Goal: Transaction & Acquisition: Obtain resource

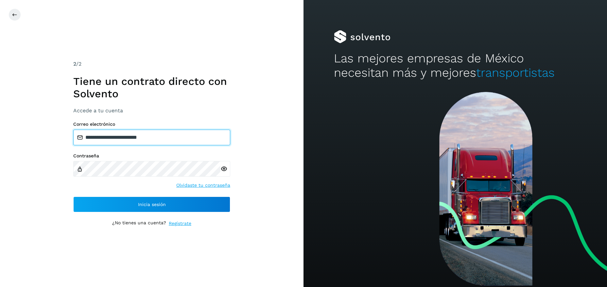
drag, startPoint x: 164, startPoint y: 140, endPoint x: 50, endPoint y: 141, distance: 113.8
click at [73, 141] on input "**********" at bounding box center [151, 138] width 157 height 16
type input "**********"
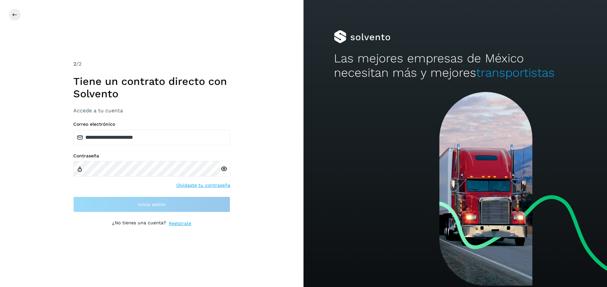
click at [224, 172] on div at bounding box center [225, 169] width 10 height 16
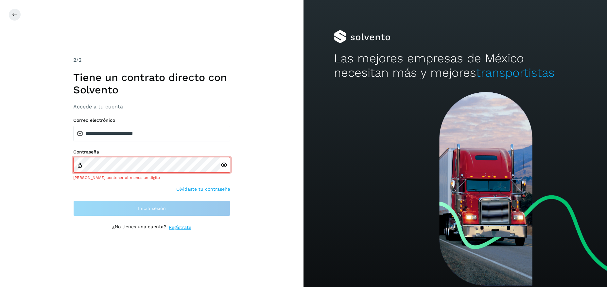
click at [226, 166] on icon at bounding box center [223, 165] width 7 height 7
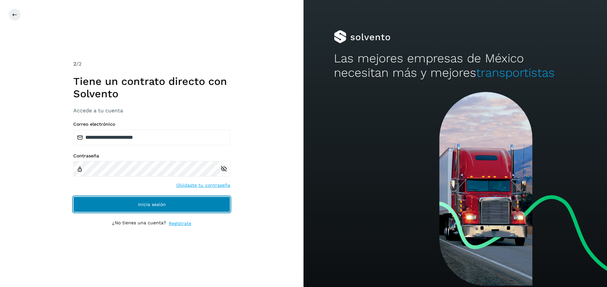
click at [169, 202] on button "Inicia sesión" at bounding box center [151, 205] width 157 height 16
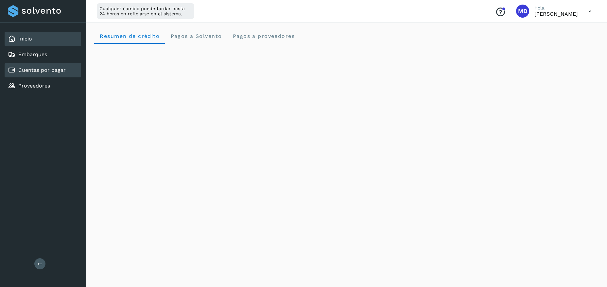
click at [41, 71] on link "Cuentas por pagar" at bounding box center [41, 70] width 47 height 6
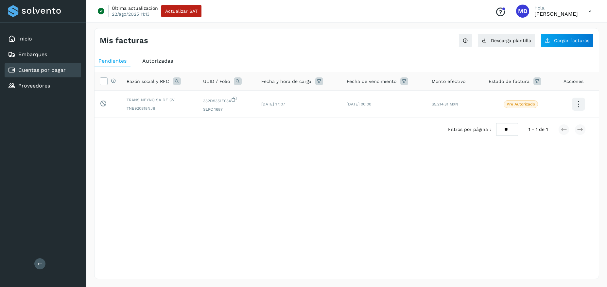
click at [592, 9] on icon at bounding box center [589, 11] width 13 height 13
click at [542, 43] on div "Cerrar sesión" at bounding box center [557, 42] width 78 height 12
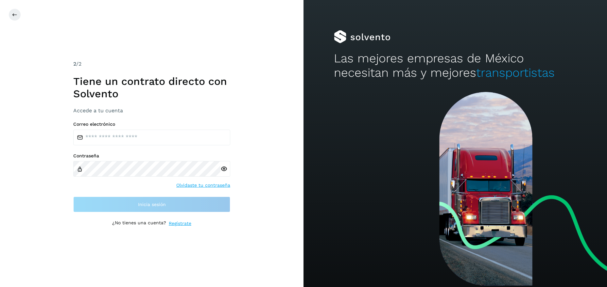
type input "**********"
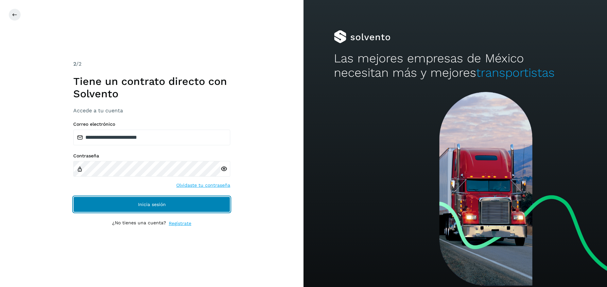
click at [157, 204] on span "Inicia sesión" at bounding box center [152, 204] width 28 height 5
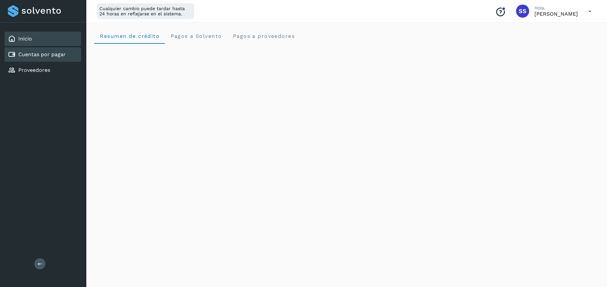
click at [60, 57] on link "Cuentas por pagar" at bounding box center [41, 54] width 47 height 6
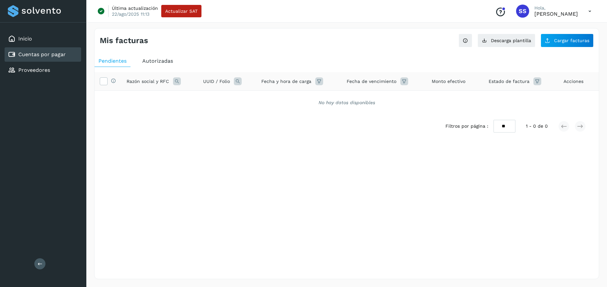
click at [150, 60] on span "Autorizadas" at bounding box center [157, 61] width 31 height 6
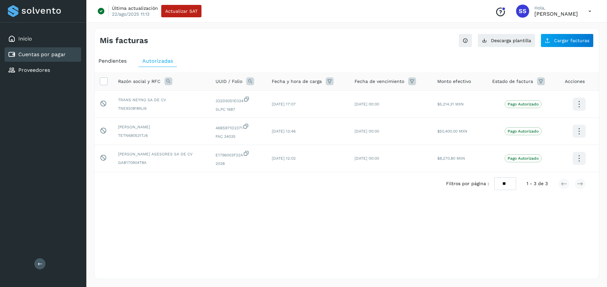
click at [116, 61] on span "Pendientes" at bounding box center [112, 61] width 28 height 6
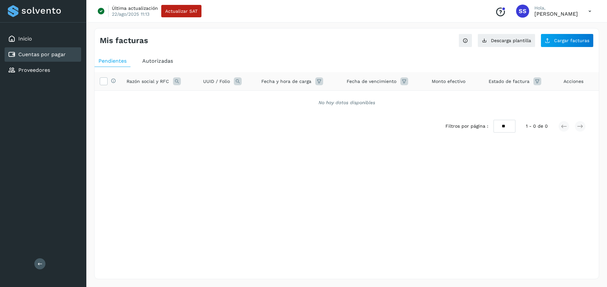
click at [164, 58] on span "Autorizadas" at bounding box center [157, 61] width 31 height 6
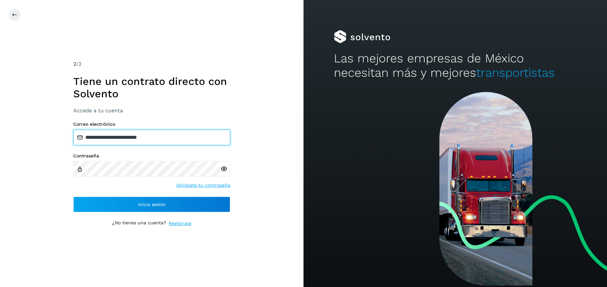
click at [156, 142] on input "**********" at bounding box center [151, 138] width 157 height 16
drag, startPoint x: 120, startPoint y: 135, endPoint x: -21, endPoint y: 137, distance: 140.6
click at [73, 137] on input "**********" at bounding box center [151, 138] width 157 height 16
type input "**********"
click at [223, 169] on icon at bounding box center [223, 169] width 7 height 7
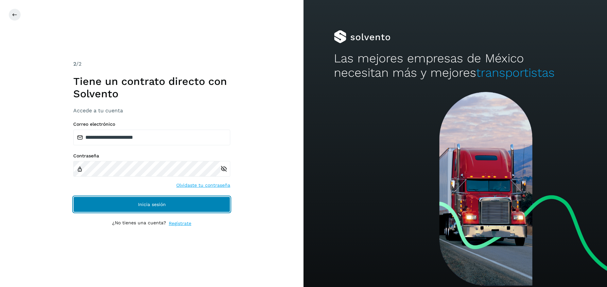
click at [148, 206] on span "Inicia sesión" at bounding box center [152, 204] width 28 height 5
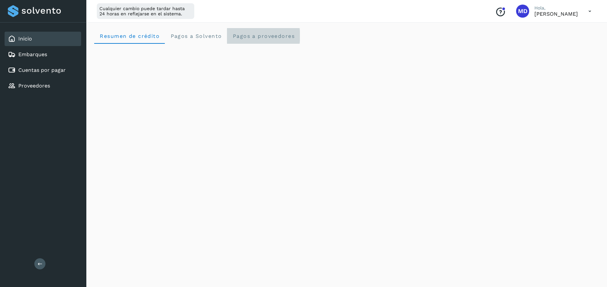
click at [257, 36] on span "Pagos a proveedores" at bounding box center [263, 36] width 62 height 6
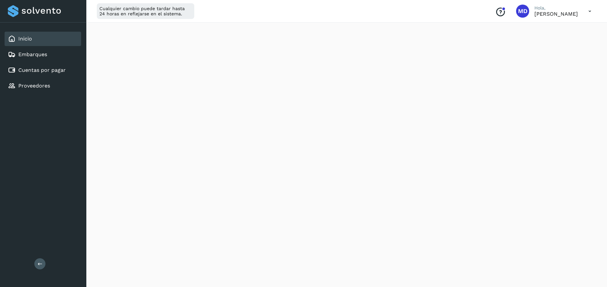
scroll to position [200, 0]
click at [43, 75] on div "Cuentas por pagar" at bounding box center [43, 70] width 77 height 14
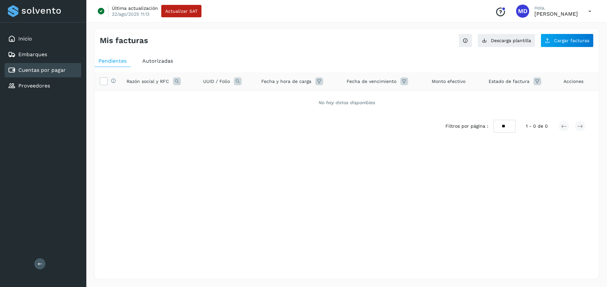
click at [161, 64] on span "Autorizadas" at bounding box center [157, 61] width 31 height 6
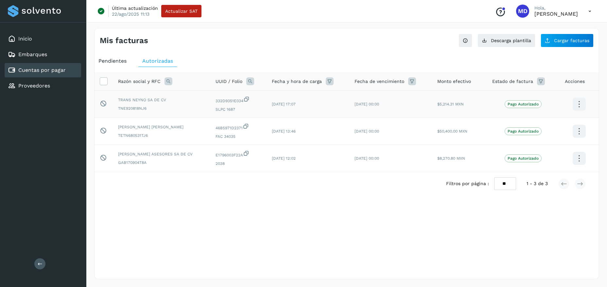
click at [580, 106] on icon at bounding box center [578, 104] width 15 height 15
click at [529, 100] on button "Ver Detalle" at bounding box center [546, 98] width 78 height 13
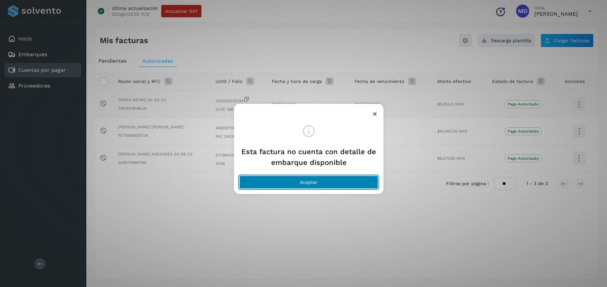
click at [311, 185] on button "Aceptar" at bounding box center [308, 182] width 139 height 13
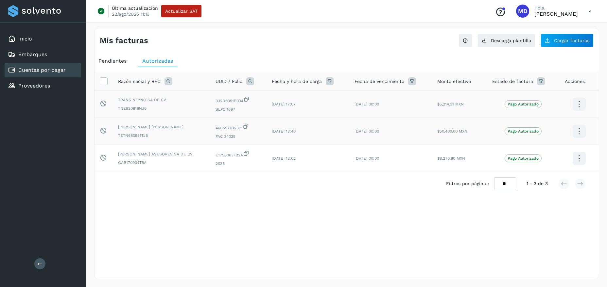
click at [577, 129] on icon at bounding box center [578, 131] width 15 height 15
click at [550, 125] on button "Ver Detalle" at bounding box center [546, 125] width 78 height 13
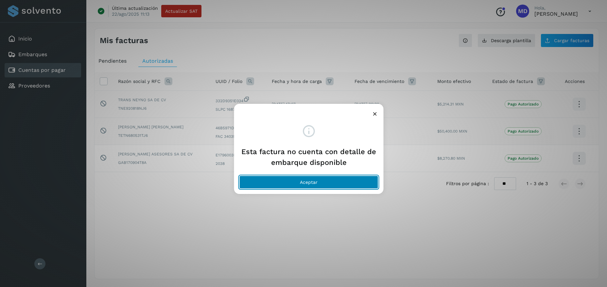
click at [348, 182] on button "Aceptar" at bounding box center [308, 182] width 139 height 13
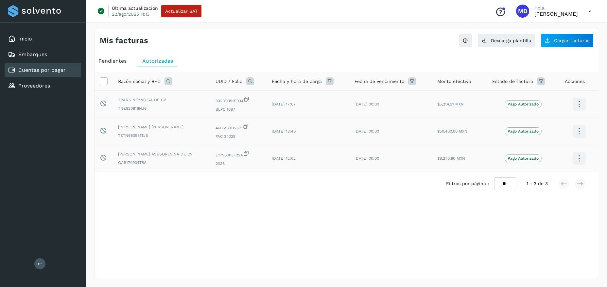
click at [578, 162] on icon at bounding box center [578, 158] width 15 height 15
click at [529, 133] on button "Ver Detalle" at bounding box center [546, 130] width 78 height 13
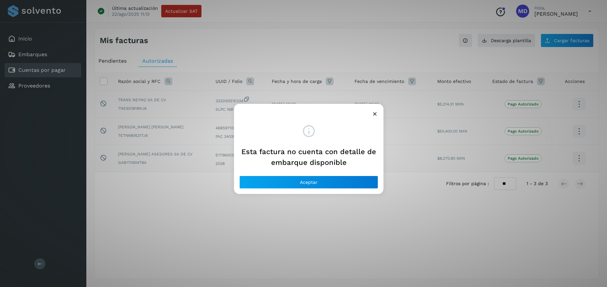
click at [390, 207] on div "Esta factura no cuenta con detalle de embarque disponible Aceptar" at bounding box center [303, 143] width 607 height 287
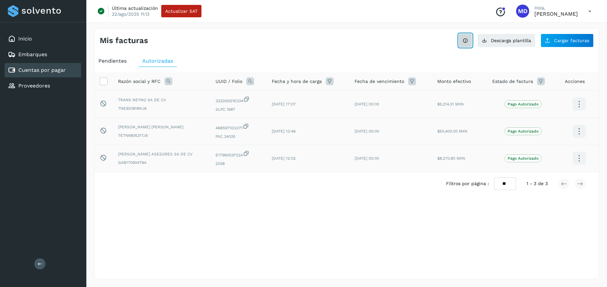
click at [463, 41] on button "Ver instrucciones para cargar Facturas" at bounding box center [465, 41] width 14 height 14
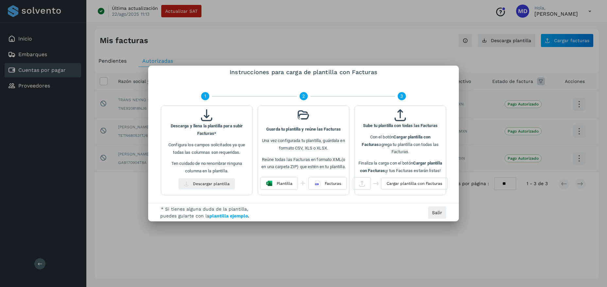
click at [407, 51] on div at bounding box center [303, 143] width 607 height 287
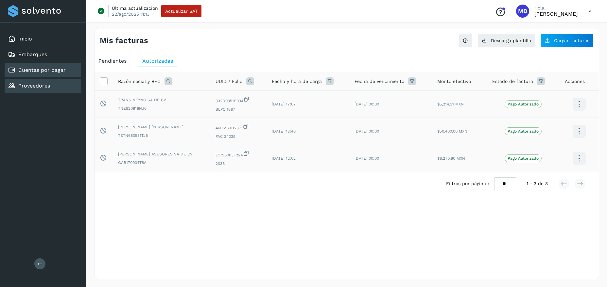
click at [40, 87] on link "Proveedores" at bounding box center [34, 86] width 32 height 6
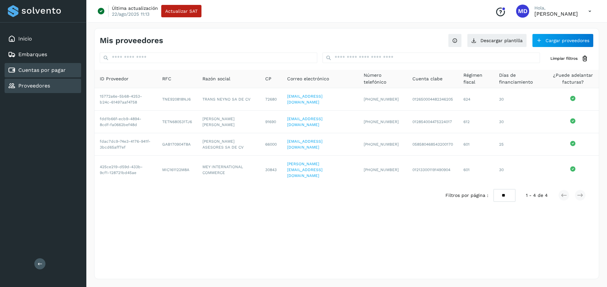
click at [27, 69] on link "Cuentas por pagar" at bounding box center [41, 70] width 47 height 6
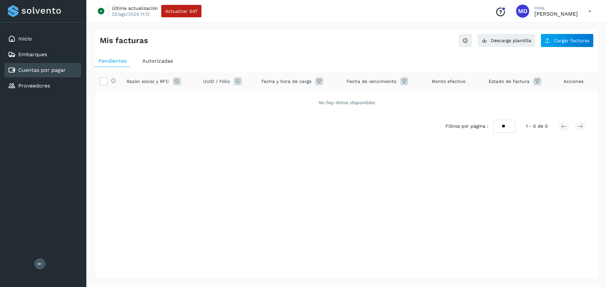
click at [154, 65] on div "Autorizadas" at bounding box center [157, 61] width 39 height 12
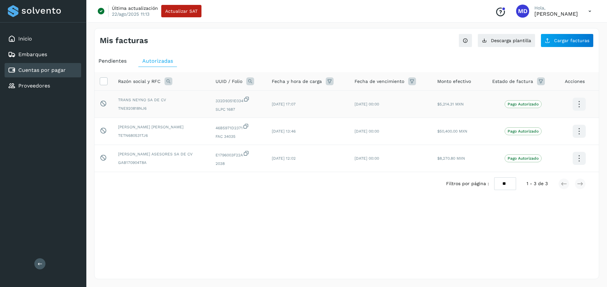
click at [140, 114] on td "TRANS NEYNO SA DE CV TNE920818NJ6" at bounding box center [161, 104] width 97 height 27
click at [138, 106] on div "TRANS NEYNO SA DE CV TNE920818NJ6" at bounding box center [161, 104] width 87 height 14
click at [254, 84] on icon at bounding box center [250, 81] width 8 height 8
click at [273, 205] on div "Selecciona una fecha" at bounding box center [346, 201] width 504 height 11
click at [580, 108] on icon at bounding box center [578, 104] width 15 height 15
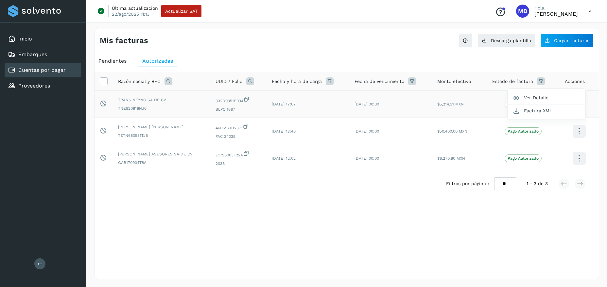
click at [327, 250] on div at bounding box center [303, 143] width 607 height 287
click at [33, 40] on div "Inicio" at bounding box center [43, 39] width 77 height 14
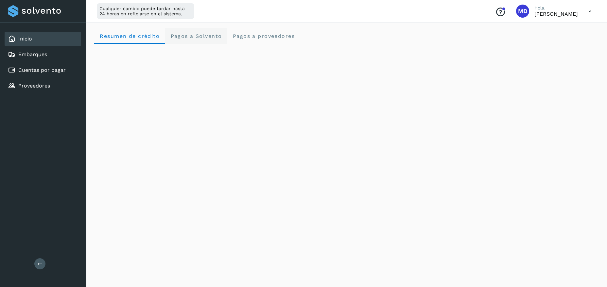
click at [197, 32] on Solvento "Pagos a Solvento" at bounding box center [196, 36] width 62 height 16
click at [282, 35] on span "Pagos a proveedores" at bounding box center [263, 36] width 62 height 6
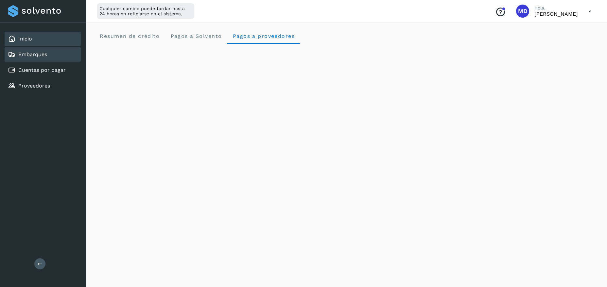
click at [33, 54] on link "Embarques" at bounding box center [32, 54] width 29 height 6
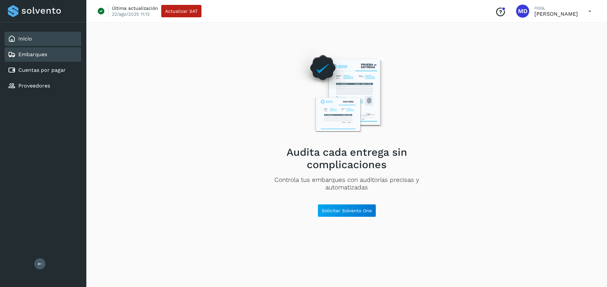
click at [26, 40] on link "Inicio" at bounding box center [25, 39] width 14 height 6
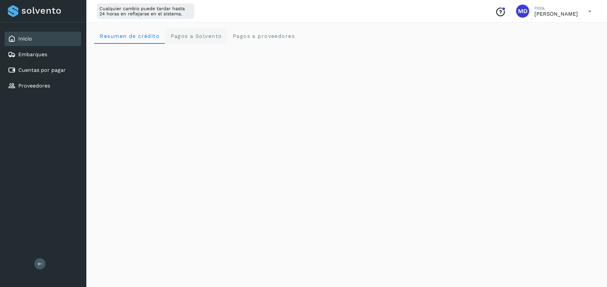
click at [205, 38] on span "Pagos a Solvento" at bounding box center [196, 36] width 52 height 6
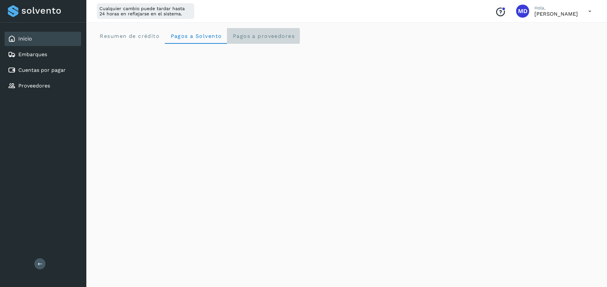
click at [244, 37] on span "Pagos a proveedores" at bounding box center [263, 36] width 62 height 6
click at [588, 11] on icon at bounding box center [589, 11] width 13 height 13
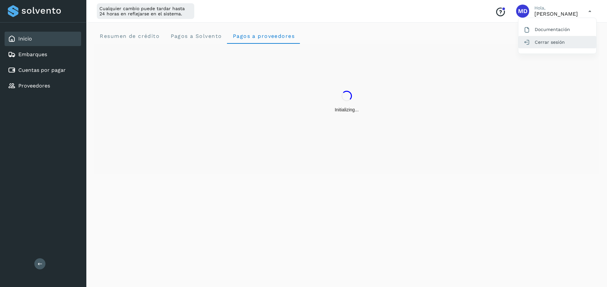
click at [543, 42] on div "Cerrar sesión" at bounding box center [557, 42] width 78 height 12
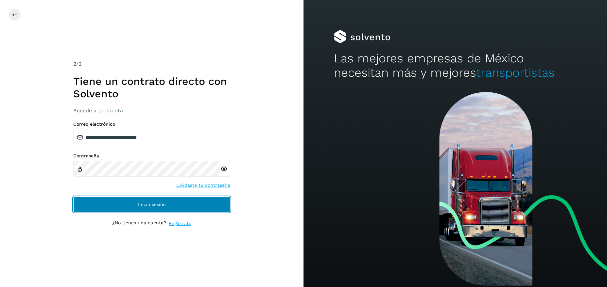
click at [140, 204] on span "Inicia sesión" at bounding box center [152, 204] width 28 height 5
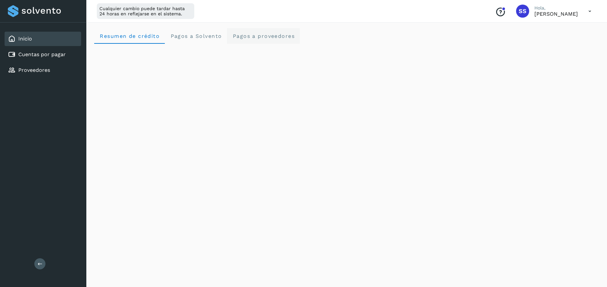
click at [252, 35] on span "Pagos a proveedores" at bounding box center [263, 36] width 62 height 6
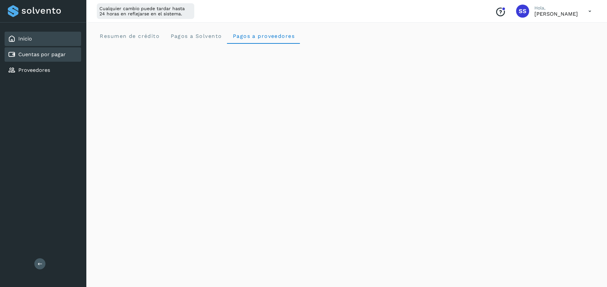
click at [36, 56] on link "Cuentas por pagar" at bounding box center [41, 54] width 47 height 6
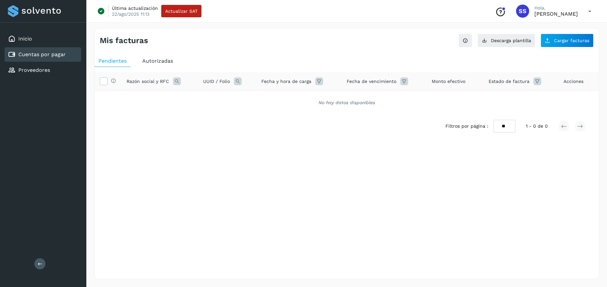
click at [160, 60] on span "Autorizadas" at bounding box center [157, 61] width 31 height 6
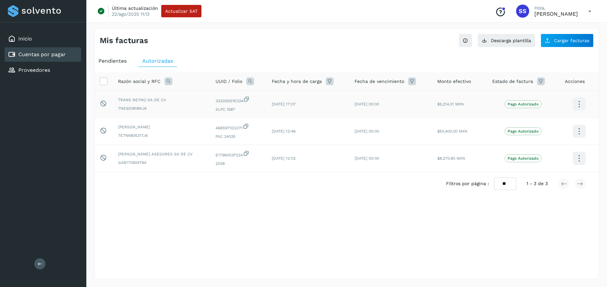
click at [583, 106] on icon at bounding box center [578, 104] width 15 height 15
click at [532, 112] on button "Factura XML" at bounding box center [546, 111] width 78 height 12
click at [455, 236] on div "Mis facturas Ver instrucciones para cargar Facturas Descarga plantilla Cargar f…" at bounding box center [346, 153] width 505 height 251
click at [580, 135] on icon at bounding box center [578, 131] width 15 height 15
click at [534, 125] on button "Ver Detalle" at bounding box center [546, 125] width 78 height 13
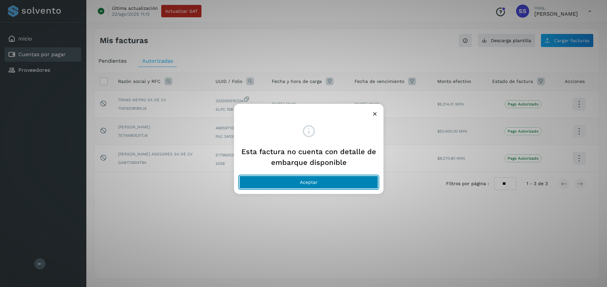
click at [316, 180] on button "Aceptar" at bounding box center [308, 182] width 139 height 13
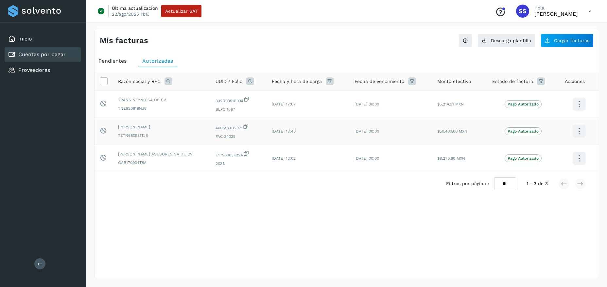
click at [304, 199] on div "Selecciona una fecha" at bounding box center [346, 201] width 504 height 11
click at [588, 12] on icon at bounding box center [589, 11] width 13 height 13
click at [545, 45] on div "Cerrar sesión" at bounding box center [557, 42] width 78 height 12
